Goal: Find specific page/section: Find specific page/section

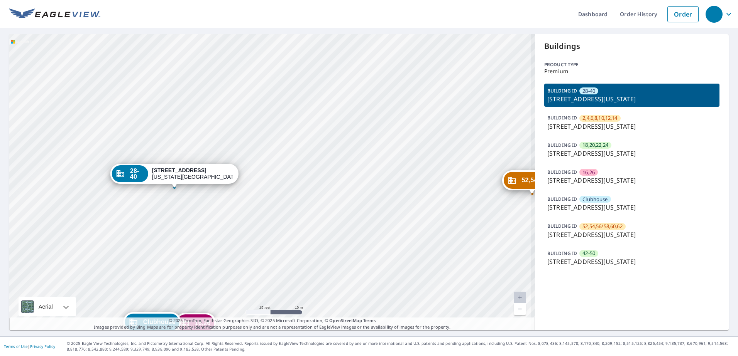
drag, startPoint x: 301, startPoint y: 207, endPoint x: 331, endPoint y: 113, distance: 99.1
click at [331, 121] on div "2,4,6,8,10... 12710 N Macarthur Blvd Oklahoma City, OK 73142 18,20,22,2... 1272…" at bounding box center [271, 182] width 525 height 296
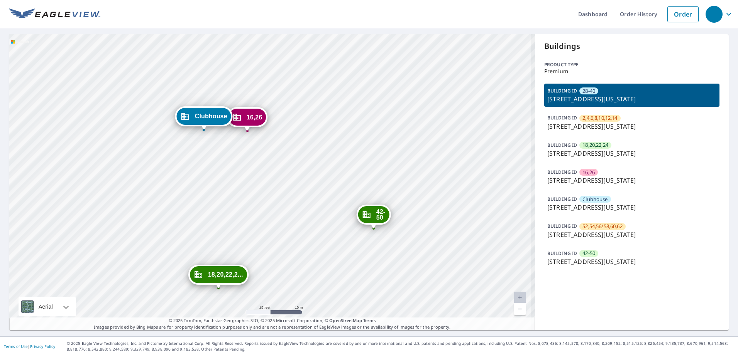
click at [311, 178] on div "2,4,6,8,10... 12710 N Macarthur Blvd Oklahoma City, OK 73142 18,20,22,2... 1272…" at bounding box center [271, 182] width 525 height 296
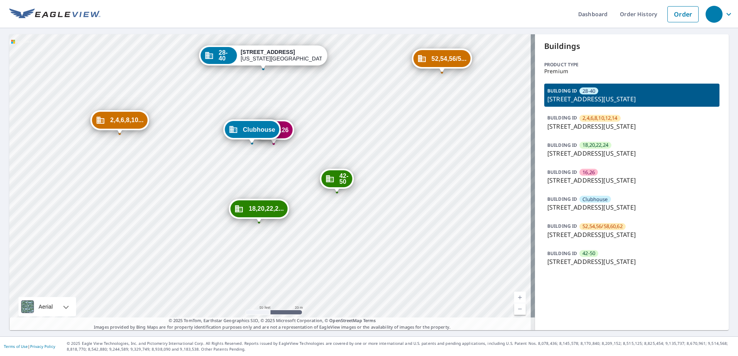
click at [563, 235] on p "12754 N Macarthur Blvd, Oklahoma City, OK, 73142" at bounding box center [631, 234] width 169 height 9
